Goal: Task Accomplishment & Management: Complete application form

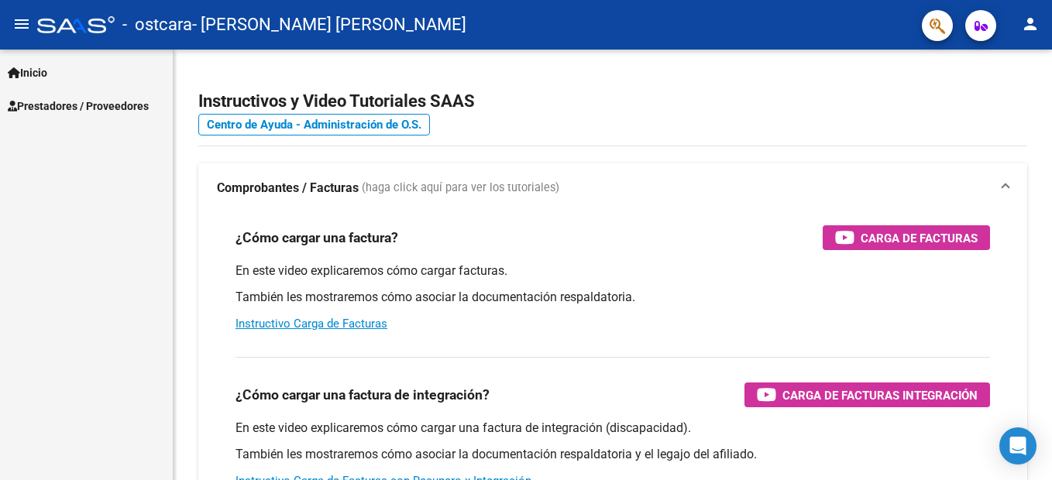
click at [113, 106] on span "Prestadores / Proveedores" at bounding box center [78, 106] width 141 height 17
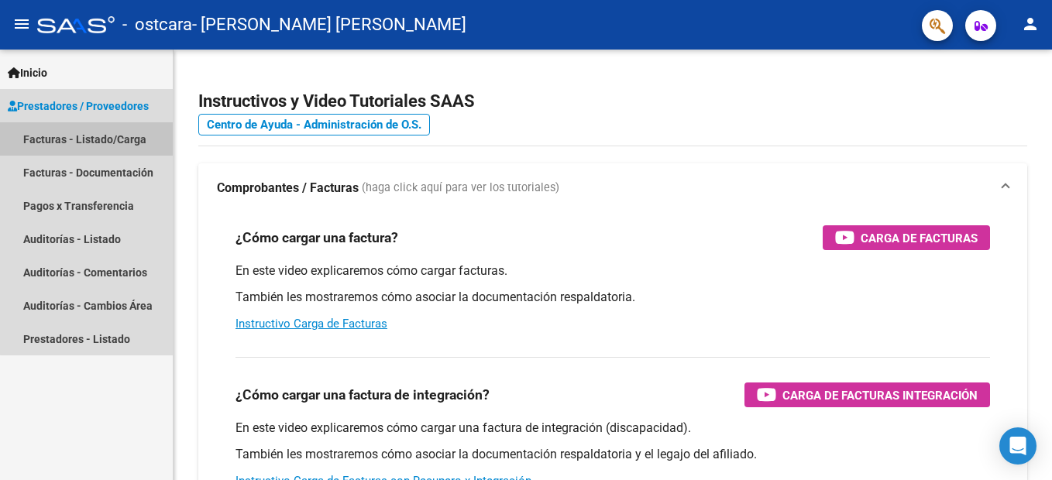
click at [120, 139] on link "Facturas - Listado/Carga" at bounding box center [86, 138] width 173 height 33
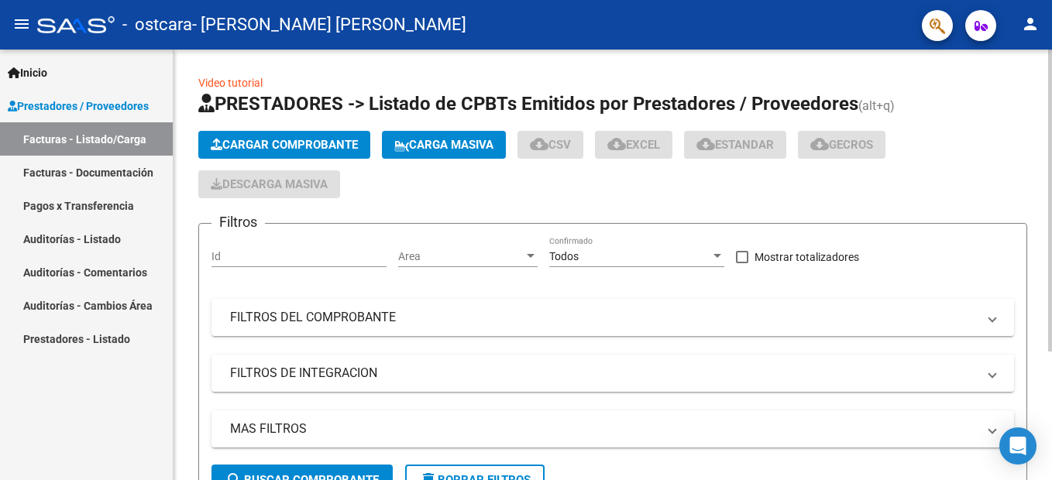
click at [342, 142] on span "Cargar Comprobante" at bounding box center [284, 145] width 147 height 14
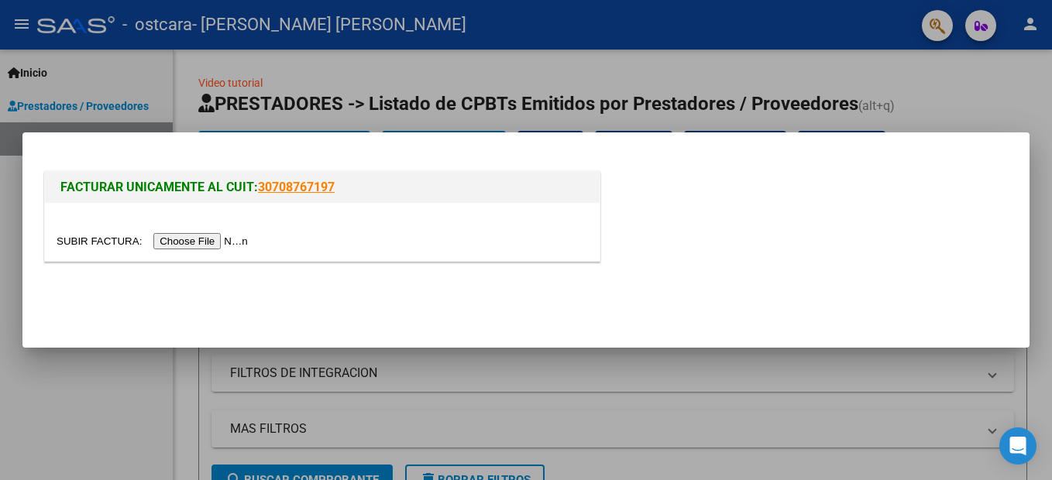
click at [198, 238] on input "file" at bounding box center [155, 241] width 196 height 16
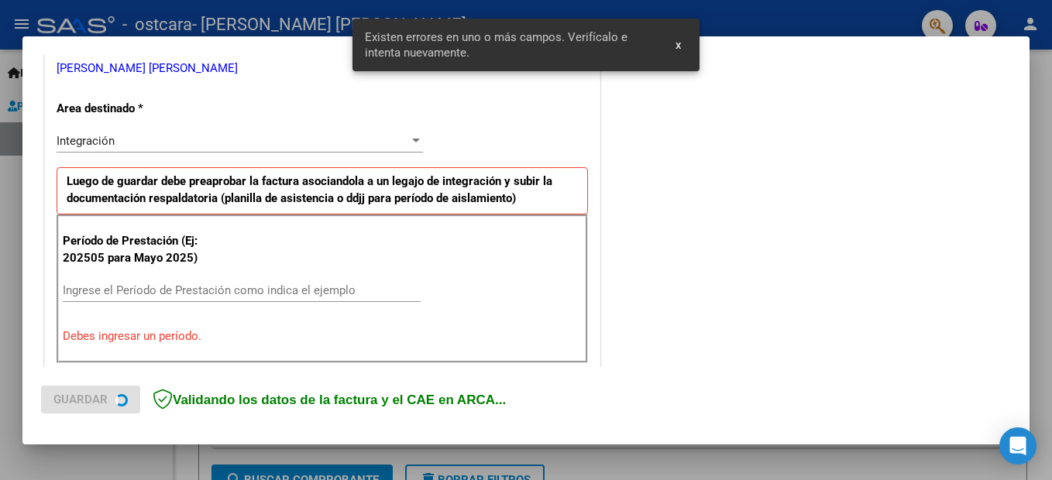
scroll to position [354, 0]
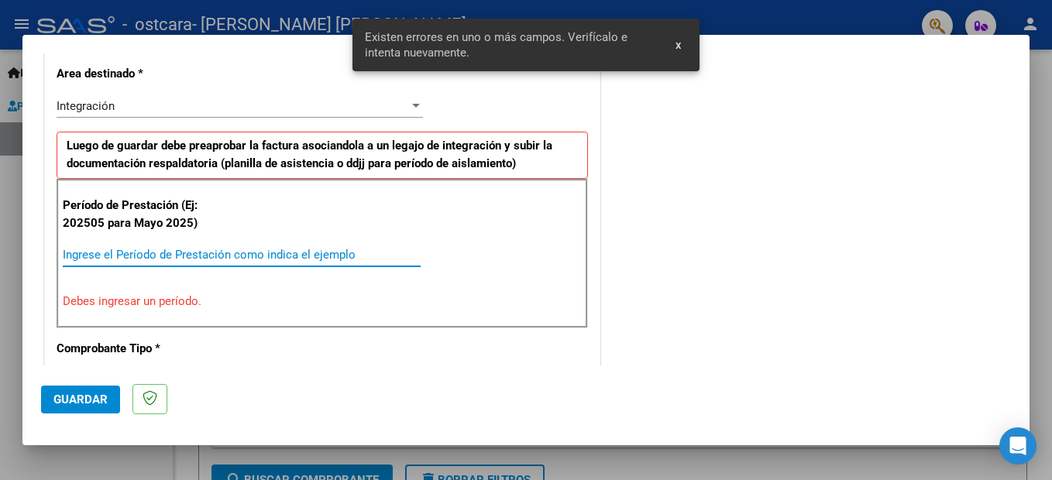
click at [246, 249] on input "Ingrese el Período de Prestación como indica el ejemplo" at bounding box center [242, 255] width 358 height 14
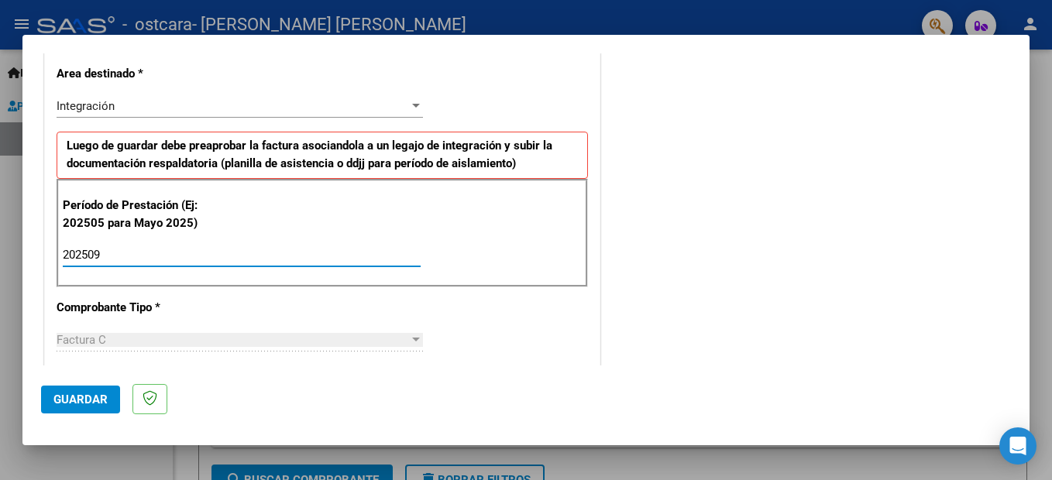
type input "202509"
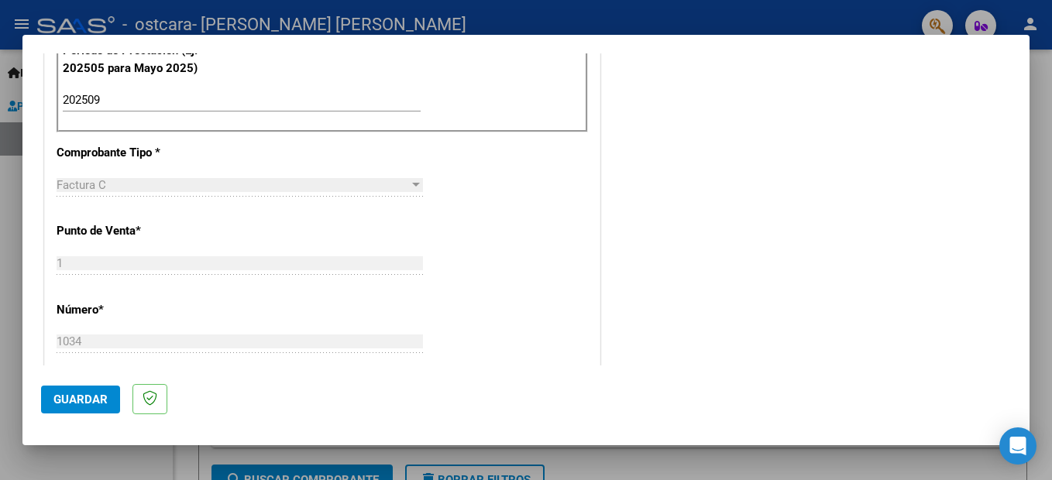
scroll to position [664, 0]
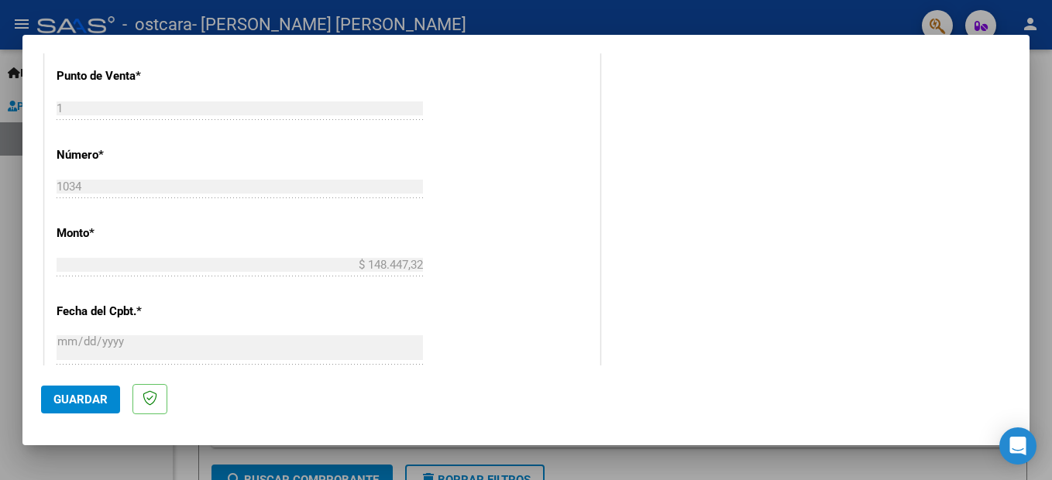
click at [71, 397] on span "Guardar" at bounding box center [80, 400] width 54 height 14
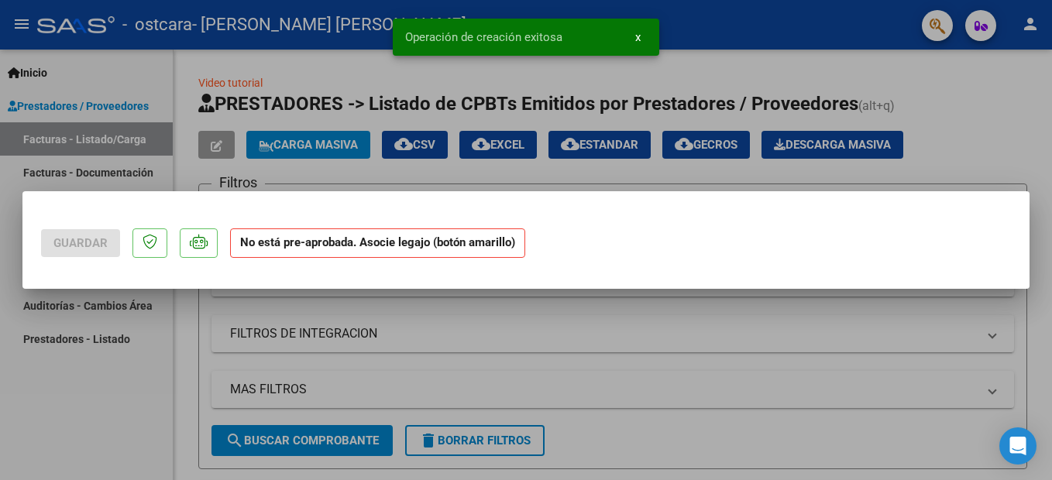
scroll to position [0, 0]
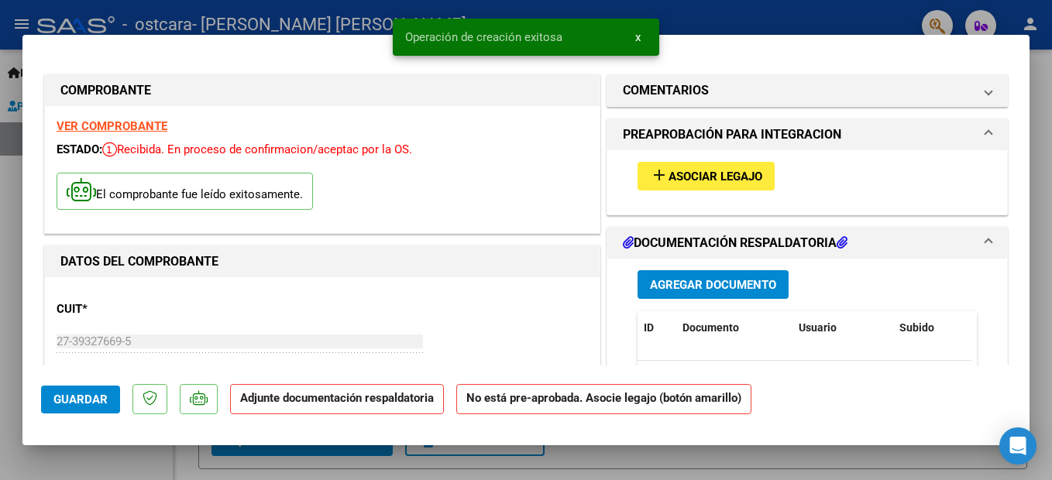
click at [737, 177] on span "Asociar Legajo" at bounding box center [715, 177] width 94 height 14
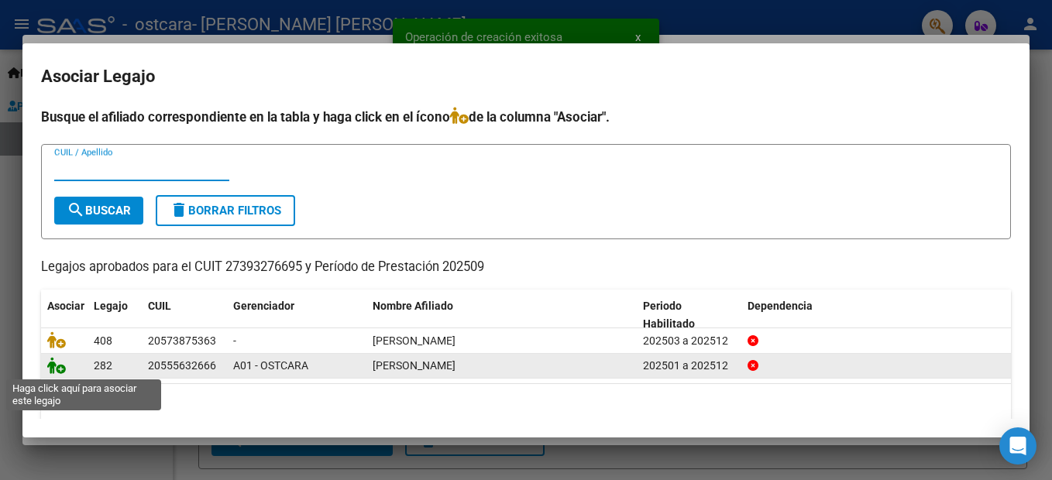
click at [57, 366] on icon at bounding box center [56, 365] width 19 height 17
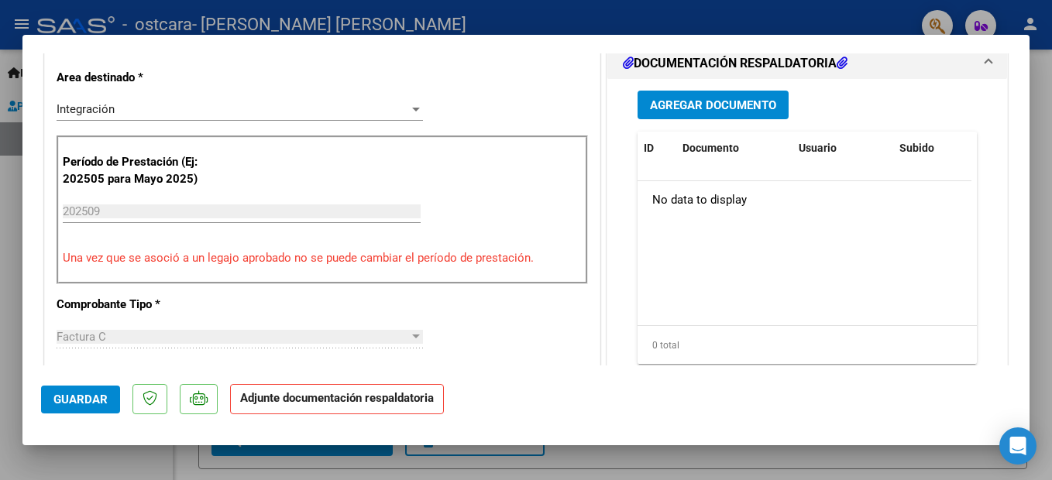
scroll to position [387, 0]
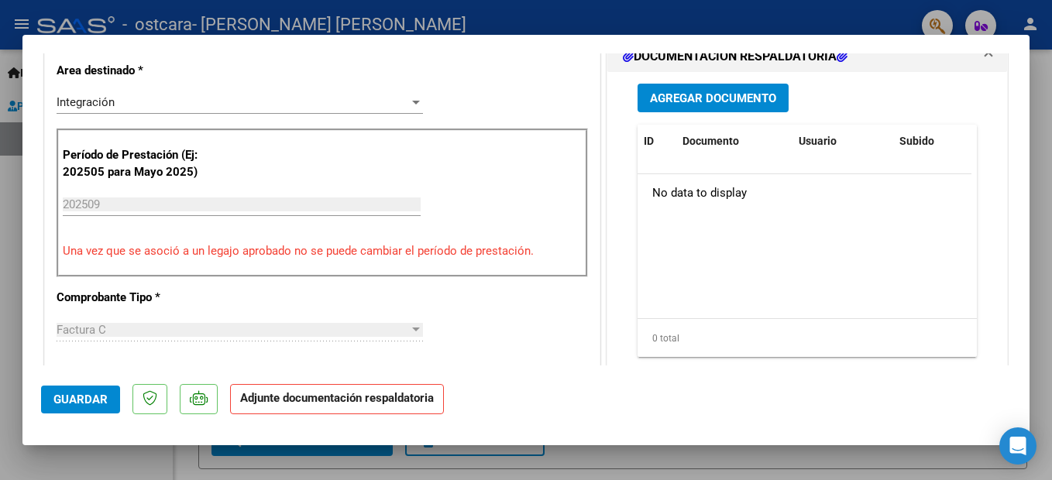
click at [733, 100] on span "Agregar Documento" at bounding box center [713, 98] width 126 height 14
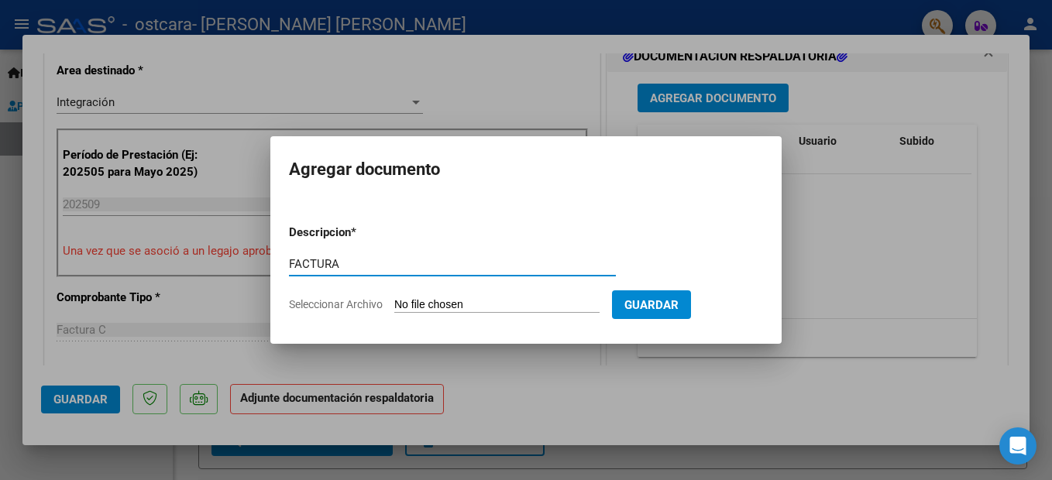
type input "FACTURA"
click at [450, 304] on input "Seleccionar Archivo" at bounding box center [496, 305] width 205 height 15
type input "C:\fakepath\27393276695_011_00001_00001034.pdf"
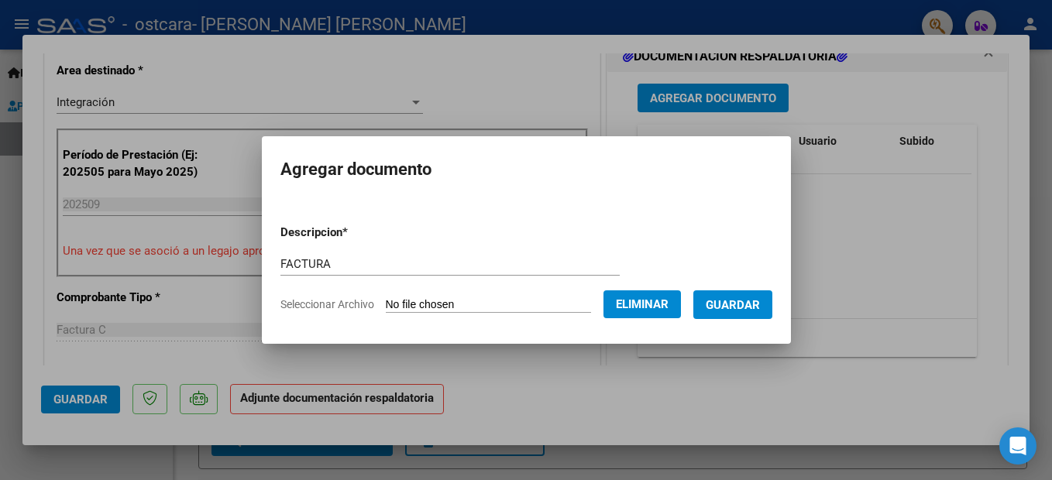
click at [747, 302] on span "Guardar" at bounding box center [733, 305] width 54 height 14
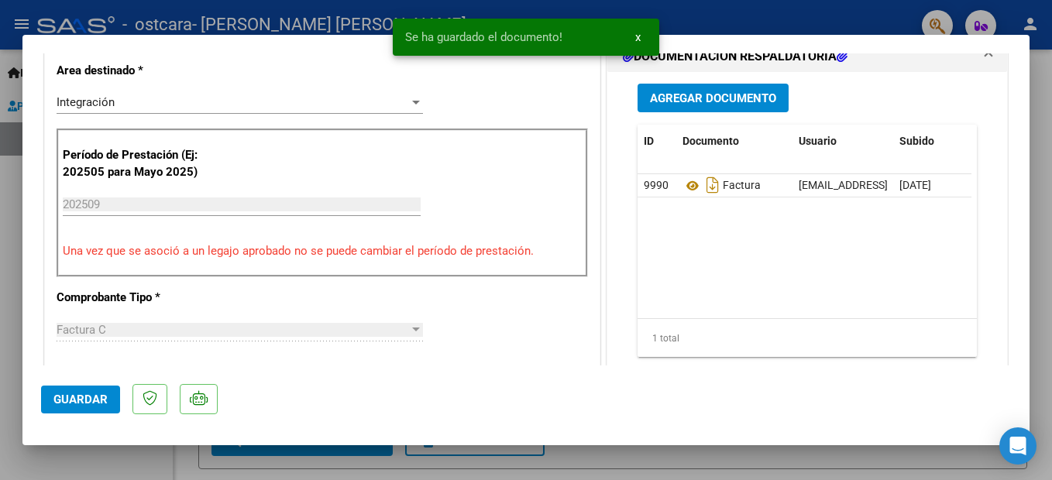
click at [734, 95] on span "Agregar Documento" at bounding box center [713, 98] width 126 height 14
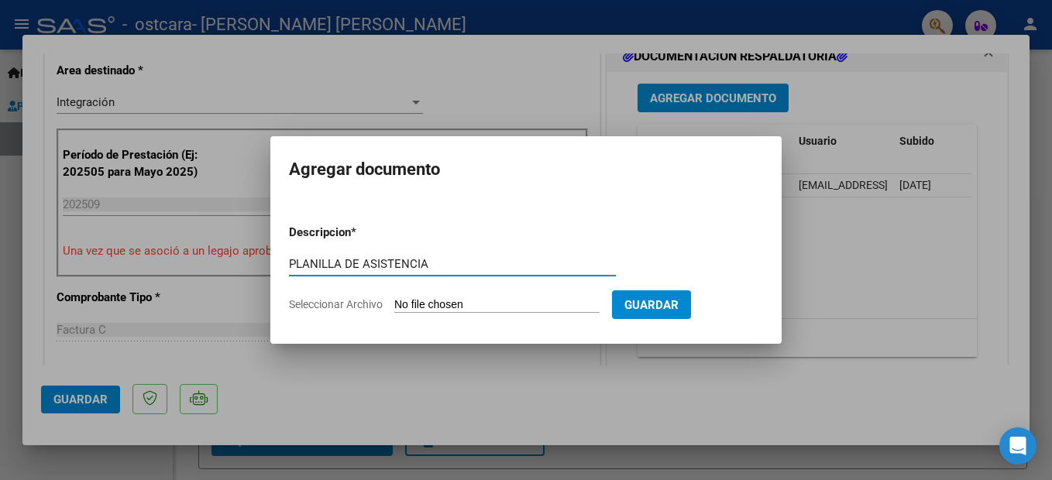
type input "PLANILLA DE ASISTENCIA"
click at [543, 302] on input "Seleccionar Archivo" at bounding box center [496, 305] width 205 height 15
type input "C:\fakepath\CamScanner [DATE] 09.06.pdf"
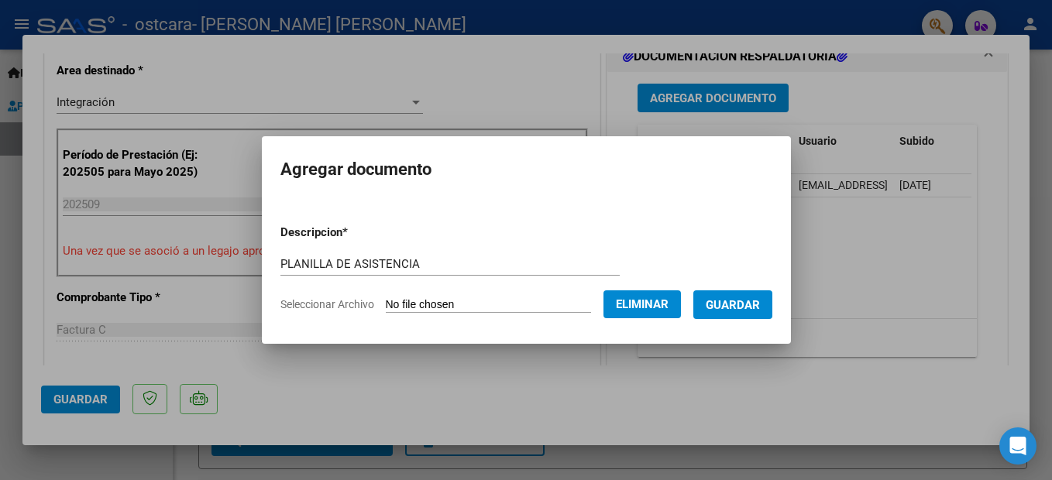
click at [730, 301] on span "Guardar" at bounding box center [733, 305] width 54 height 14
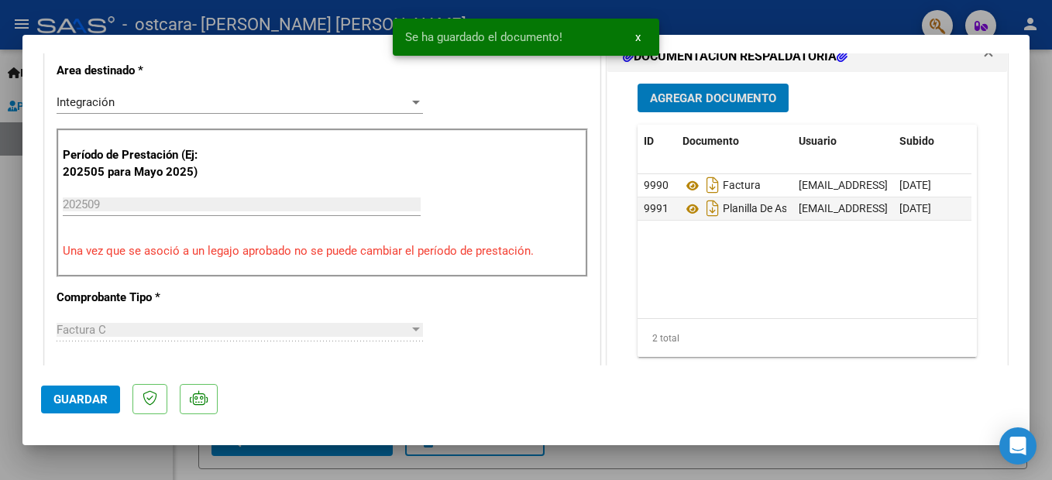
click at [64, 399] on span "Guardar" at bounding box center [80, 400] width 54 height 14
click at [263, 465] on div at bounding box center [526, 240] width 1052 height 480
type input "$ 0,00"
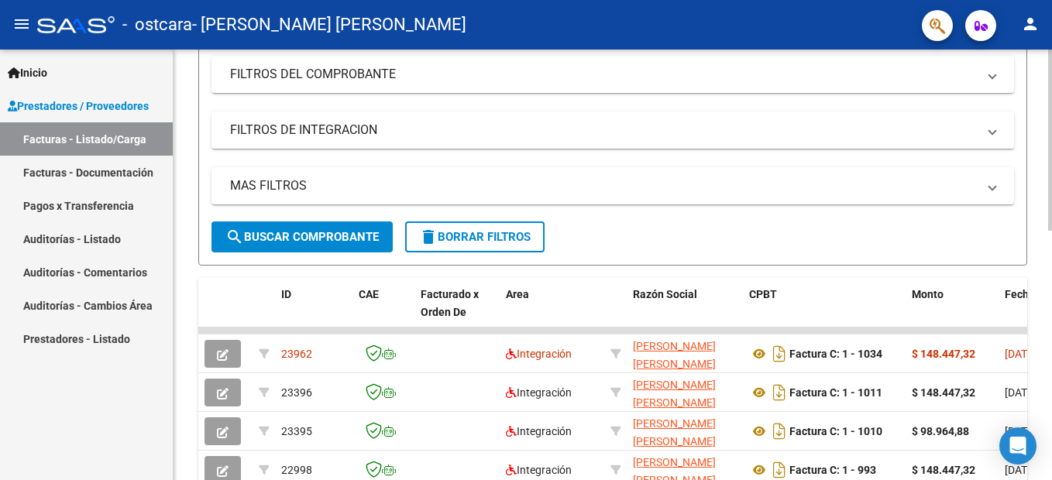
scroll to position [77, 0]
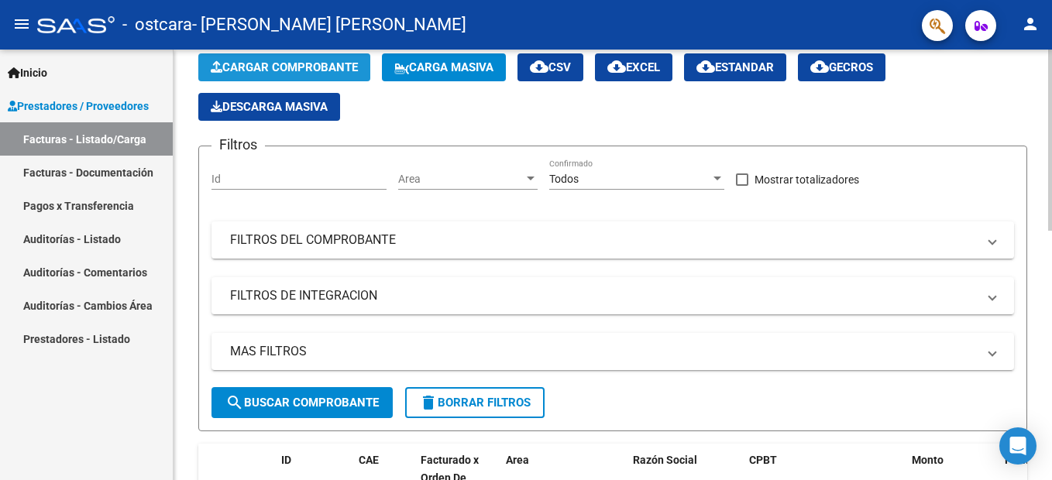
click at [340, 60] on span "Cargar Comprobante" at bounding box center [284, 67] width 147 height 14
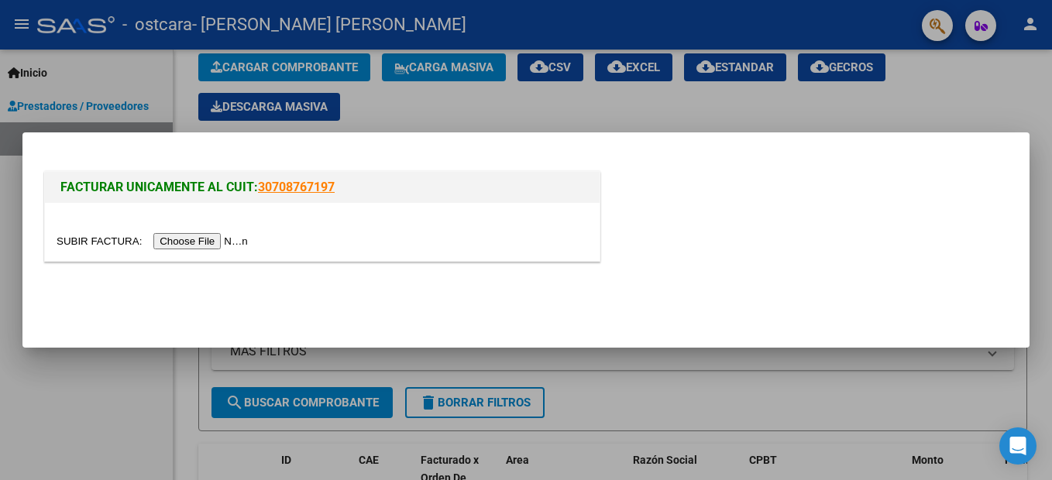
click at [211, 241] on input "file" at bounding box center [155, 241] width 196 height 16
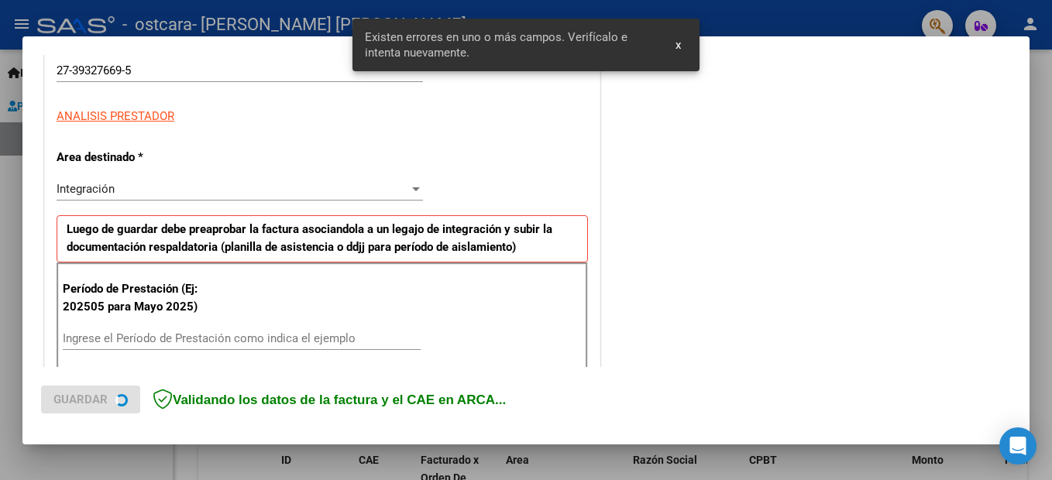
scroll to position [445, 0]
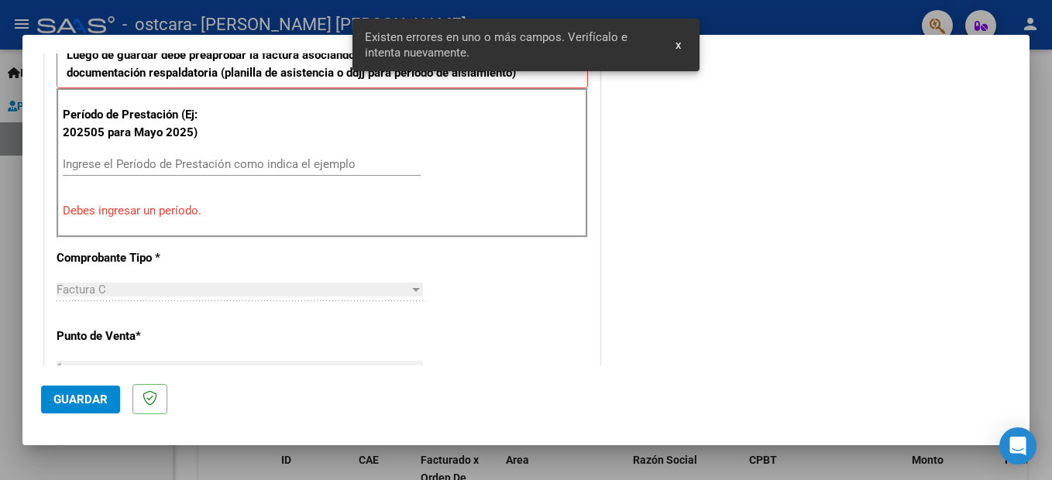
click at [283, 164] on input "Ingrese el Período de Prestación como indica el ejemplo" at bounding box center [242, 164] width 358 height 14
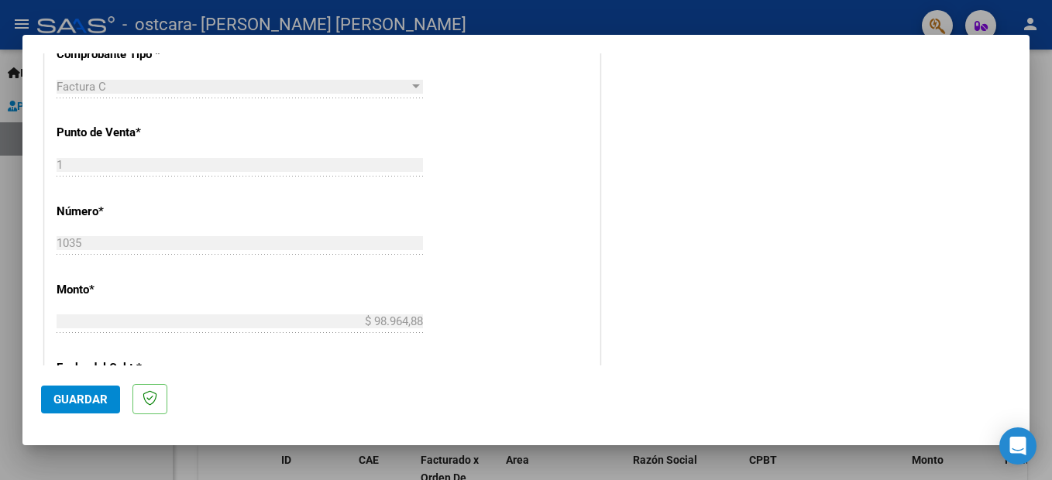
scroll to position [754, 0]
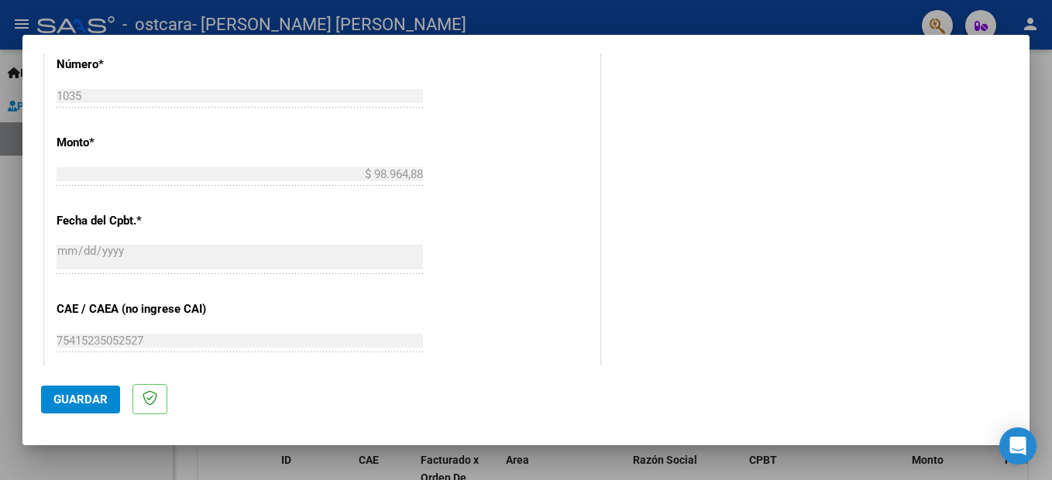
type input "202509"
click at [85, 397] on span "Guardar" at bounding box center [80, 400] width 54 height 14
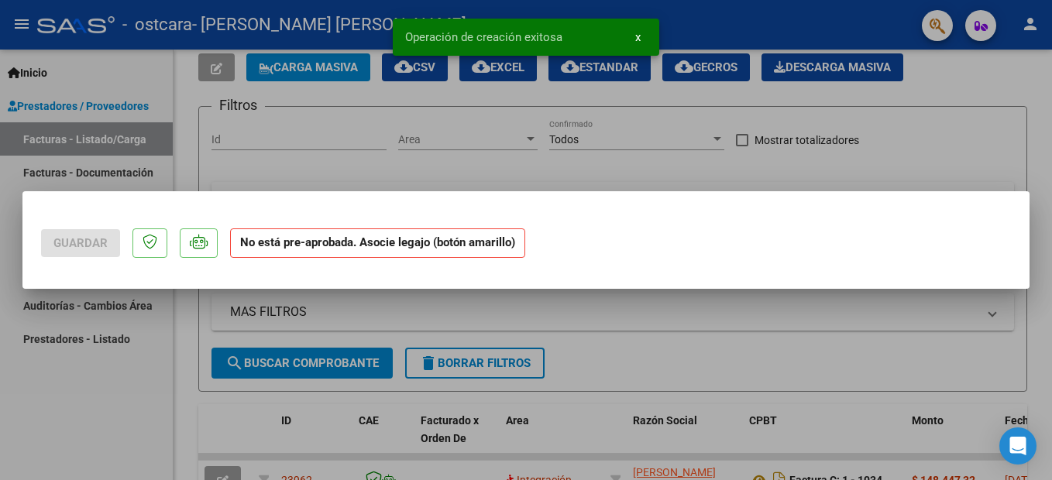
scroll to position [0, 0]
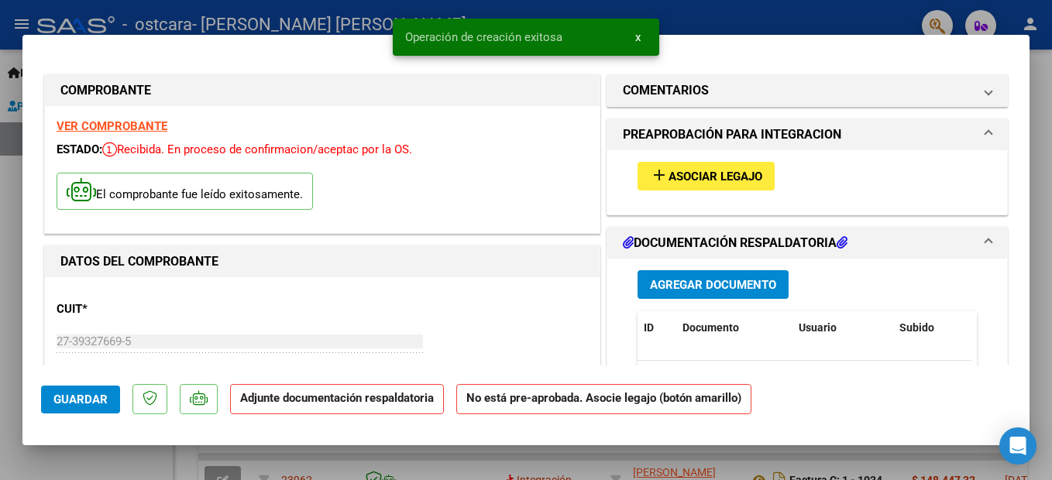
click at [699, 174] on span "Asociar Legajo" at bounding box center [715, 177] width 94 height 14
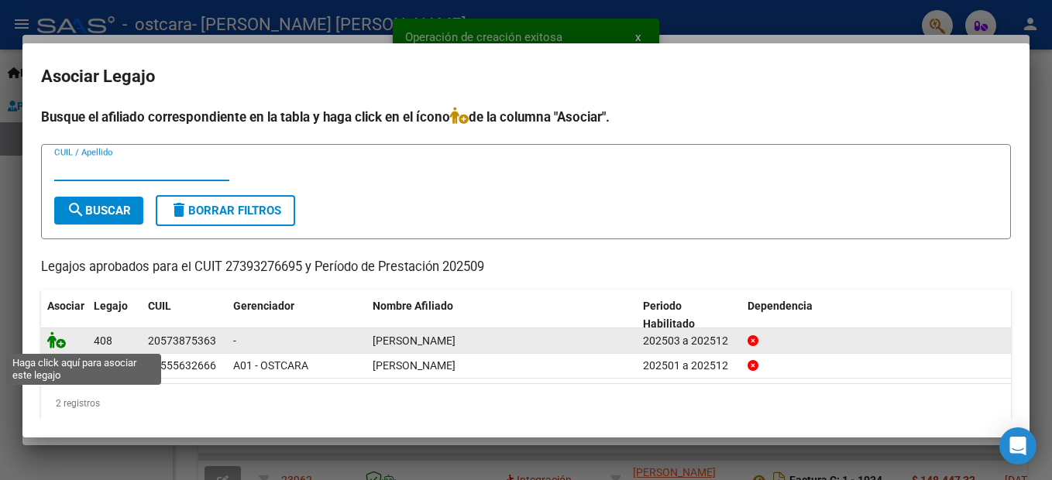
click at [58, 342] on icon at bounding box center [56, 340] width 19 height 17
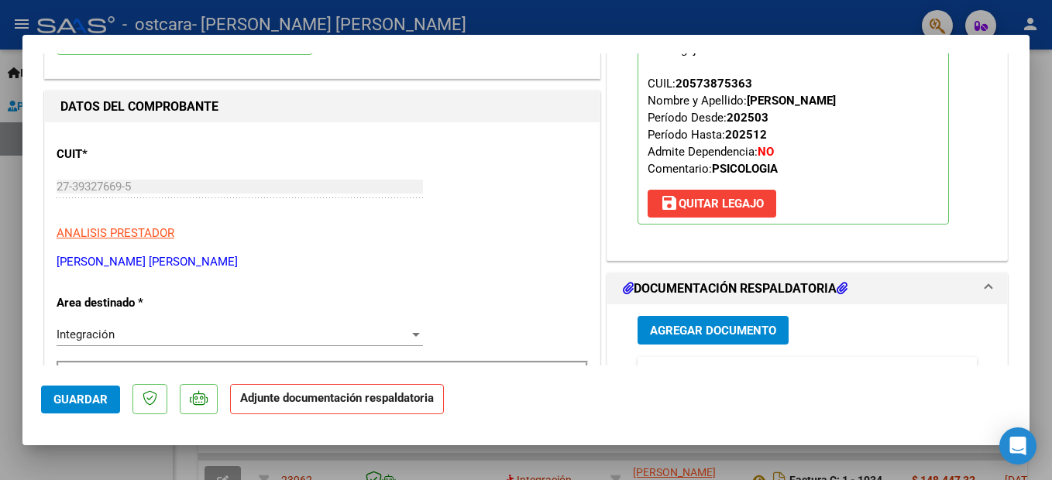
scroll to position [310, 0]
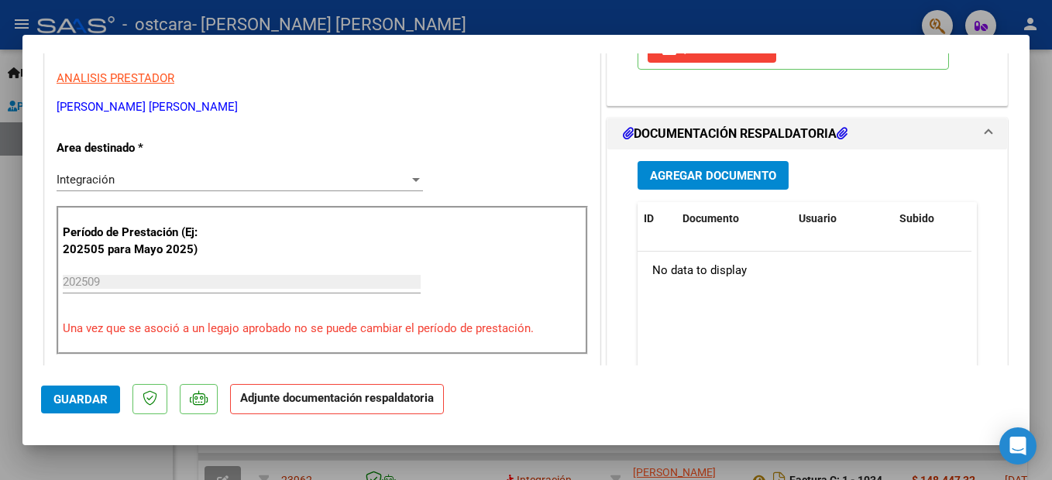
click at [723, 174] on span "Agregar Documento" at bounding box center [713, 176] width 126 height 14
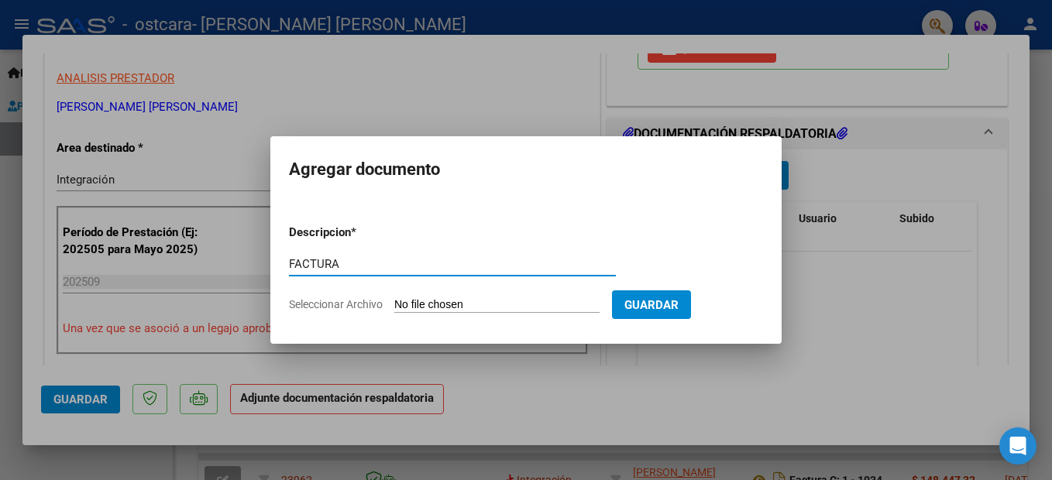
type input "FACTURA"
click at [461, 304] on input "Seleccionar Archivo" at bounding box center [496, 305] width 205 height 15
type input "C:\fakepath\27393276695_011_00001_00001035.pdf"
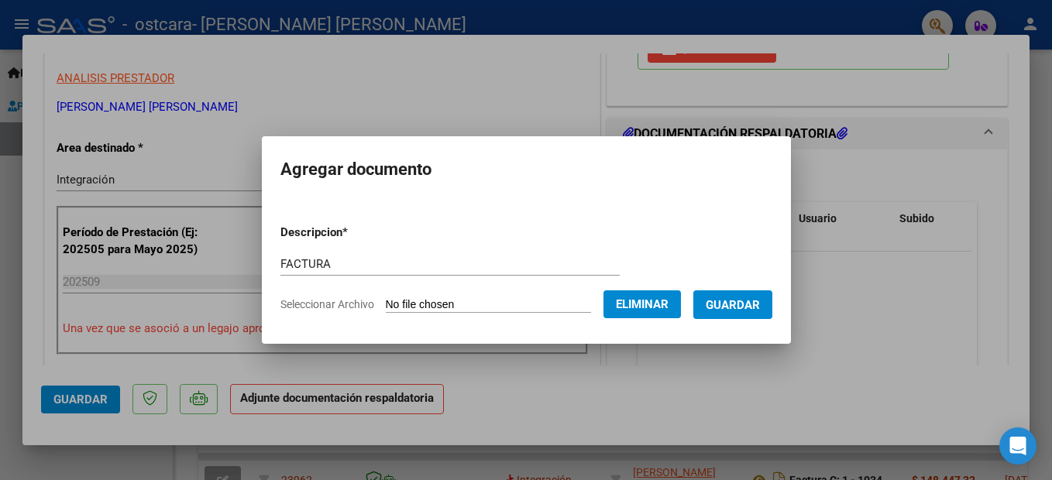
click at [720, 297] on span "Guardar" at bounding box center [733, 304] width 54 height 14
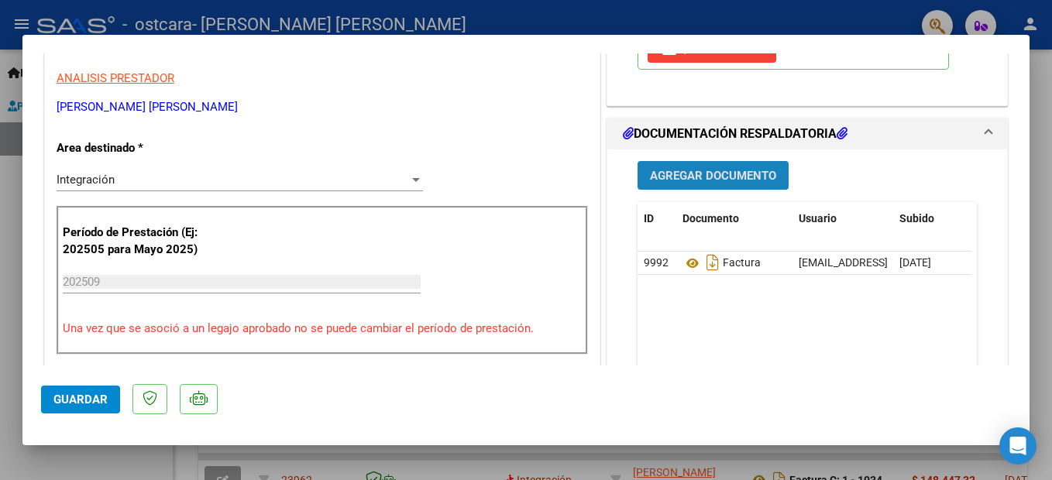
click at [727, 177] on span "Agregar Documento" at bounding box center [713, 176] width 126 height 14
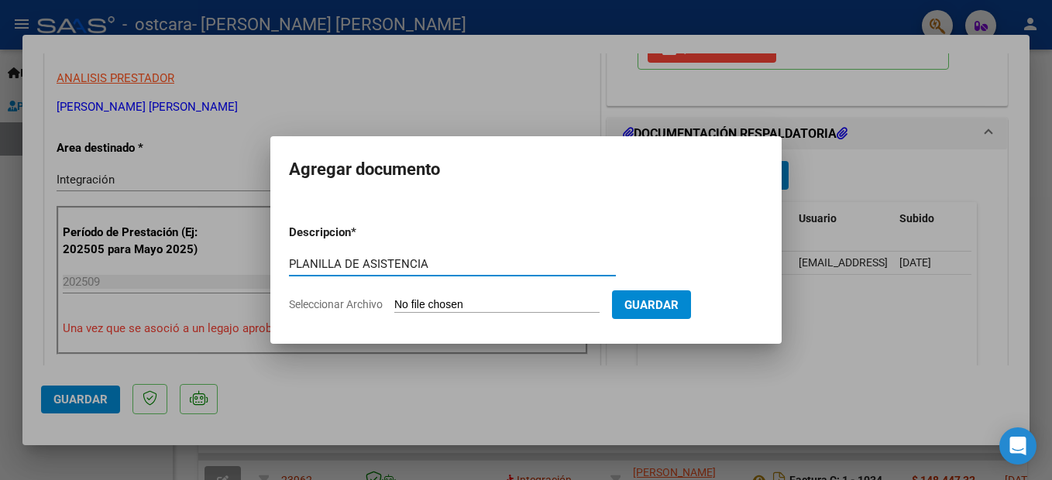
type input "PLANILLA DE ASISTENCIA"
click at [543, 308] on input "Seleccionar Archivo" at bounding box center [496, 305] width 205 height 15
click at [506, 302] on input "Seleccionar Archivo" at bounding box center [496, 305] width 205 height 15
type input "C:\fakepath\CamScanner [DATE] 09.05.pdf"
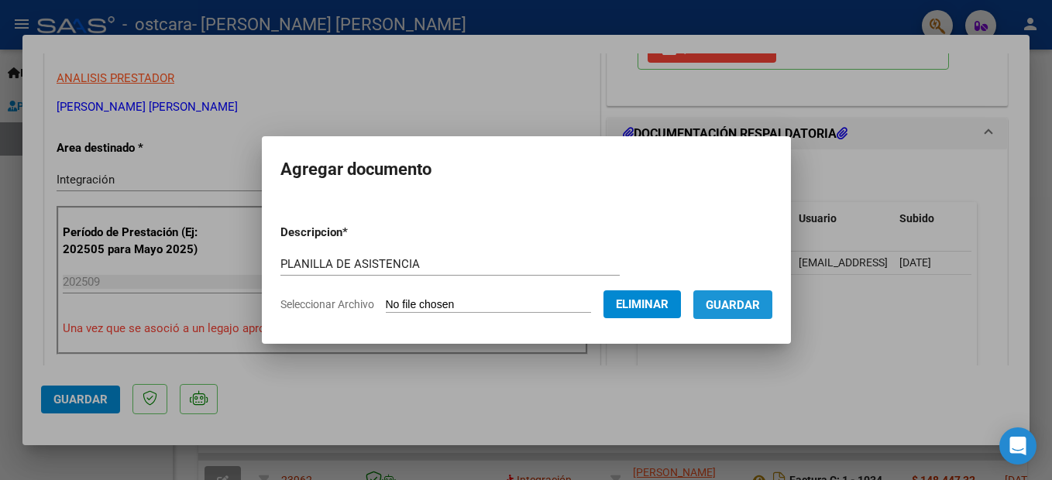
click at [737, 296] on button "Guardar" at bounding box center [732, 304] width 79 height 29
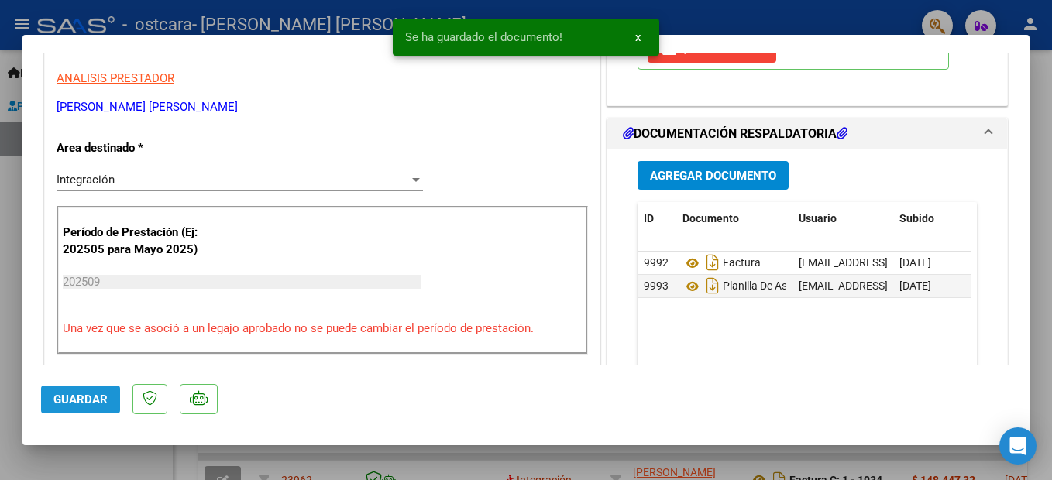
click at [83, 400] on span "Guardar" at bounding box center [80, 400] width 54 height 14
click at [225, 456] on div at bounding box center [526, 240] width 1052 height 480
type input "$ 0,00"
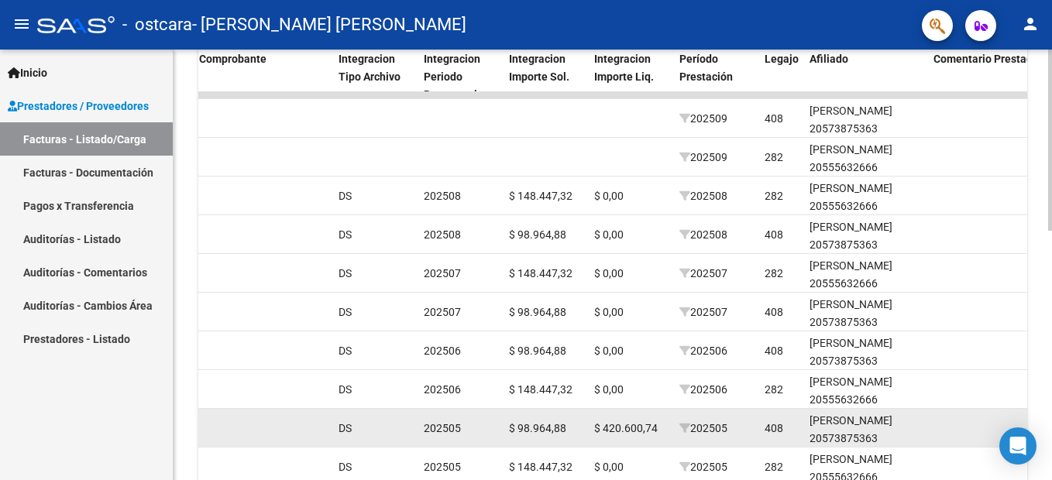
scroll to position [359, 0]
